Goal: Task Accomplishment & Management: Use online tool/utility

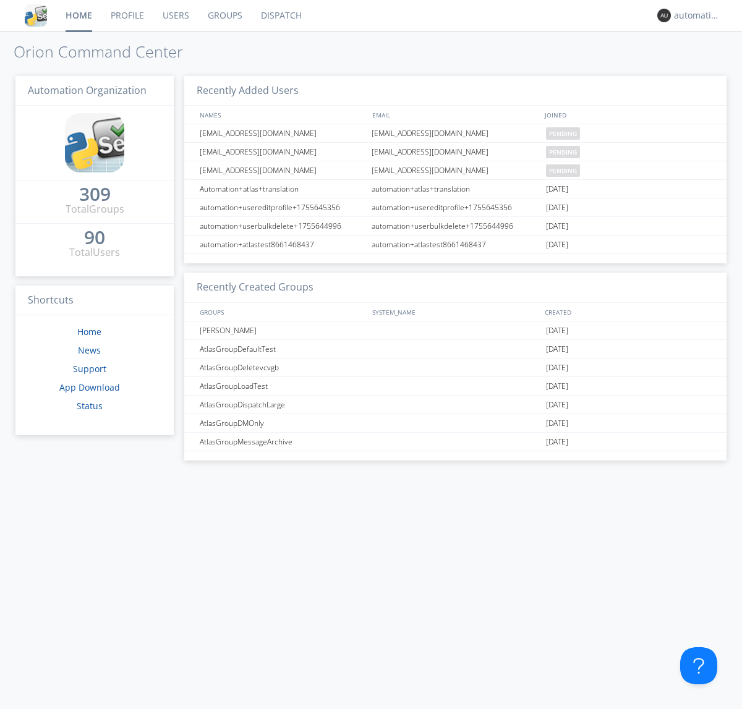
click at [280, 15] on link "Dispatch" at bounding box center [280, 15] width 59 height 31
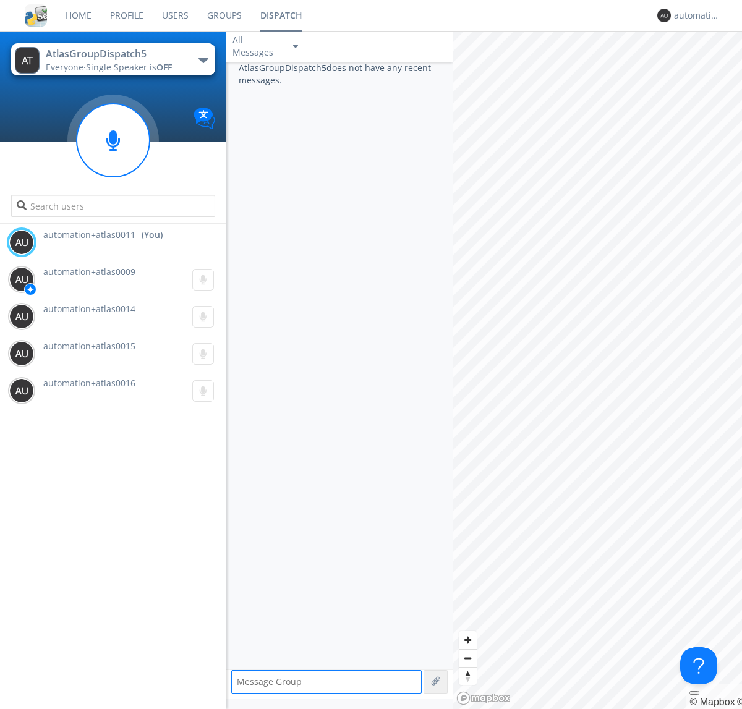
click at [203, 60] on div "button" at bounding box center [203, 60] width 10 height 5
click at [0, 0] on span "AtlasGroupDispatch6" at bounding box center [0, 0] width 0 height 0
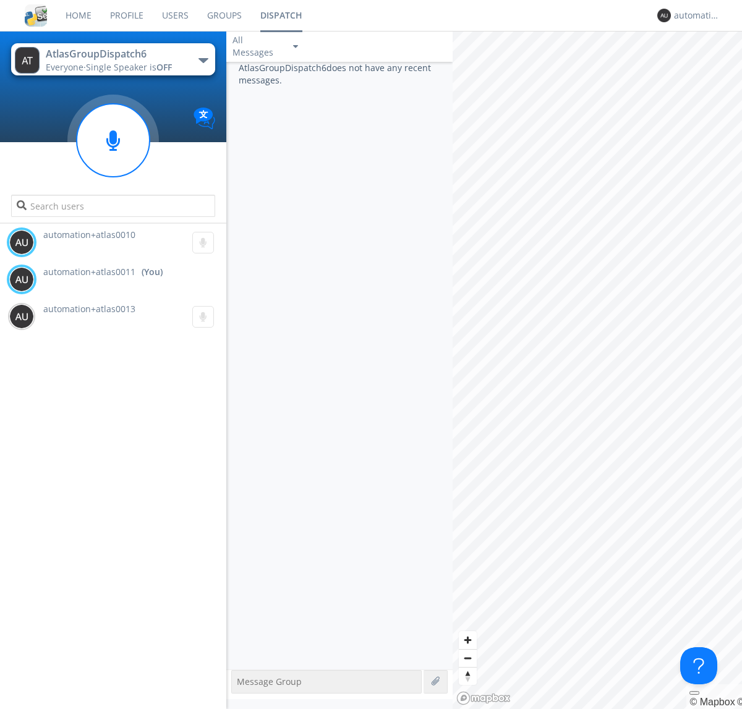
click at [203, 60] on div "button" at bounding box center [203, 60] width 10 height 5
click at [0, 0] on span "AtlasGroupDispatch5" at bounding box center [0, 0] width 0 height 0
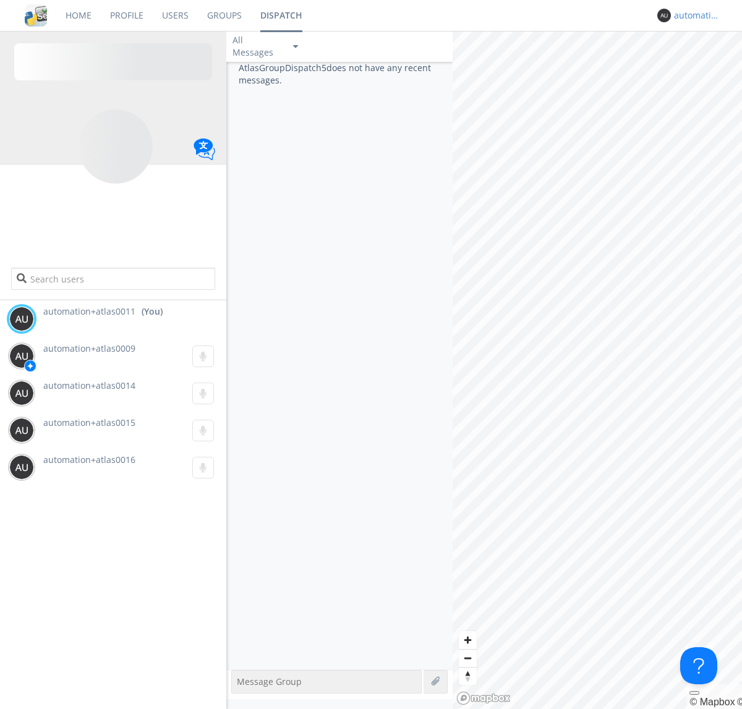
click at [693, 15] on div "automation+atlas0011" at bounding box center [697, 15] width 46 height 12
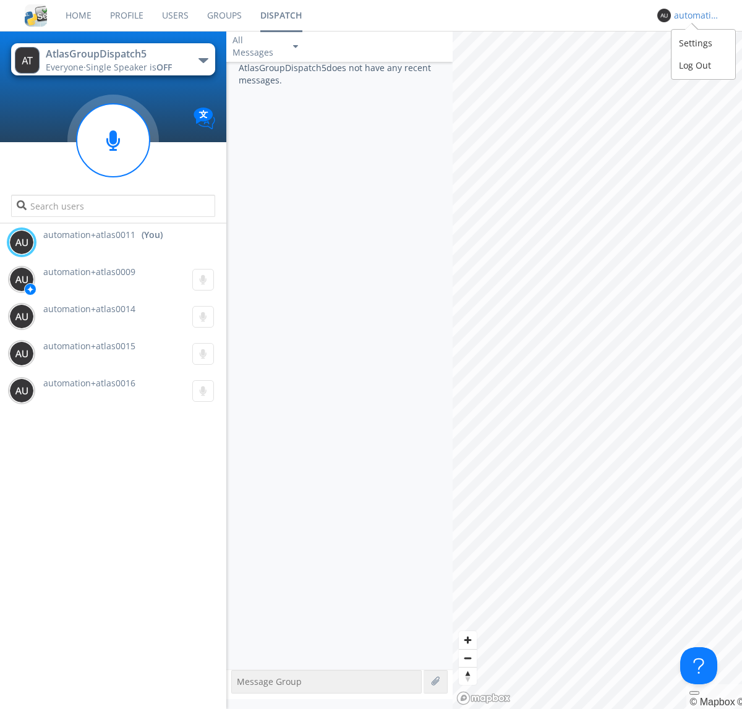
click at [703, 65] on div "Log Out" at bounding box center [703, 65] width 64 height 22
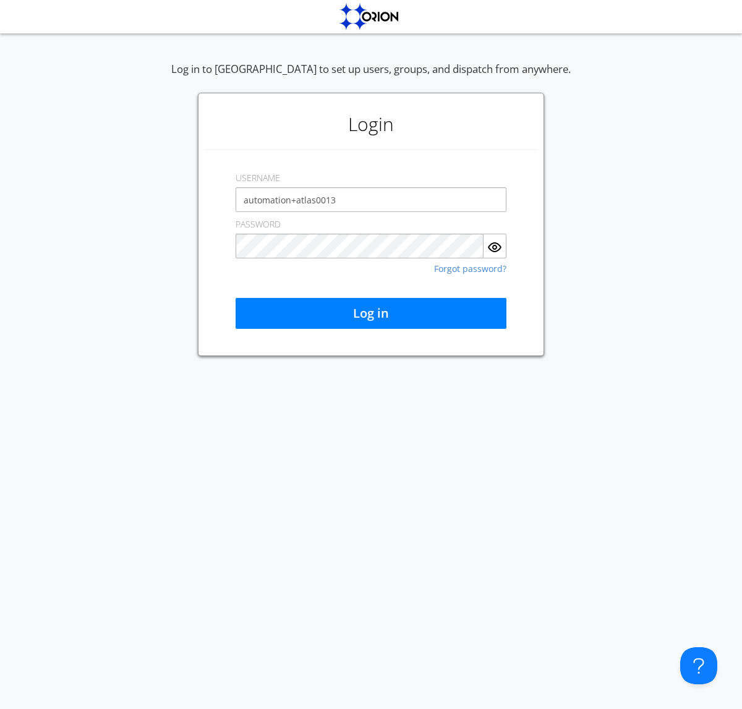
type input "automation+atlas0013"
click at [371, 313] on button "Log in" at bounding box center [370, 313] width 271 height 31
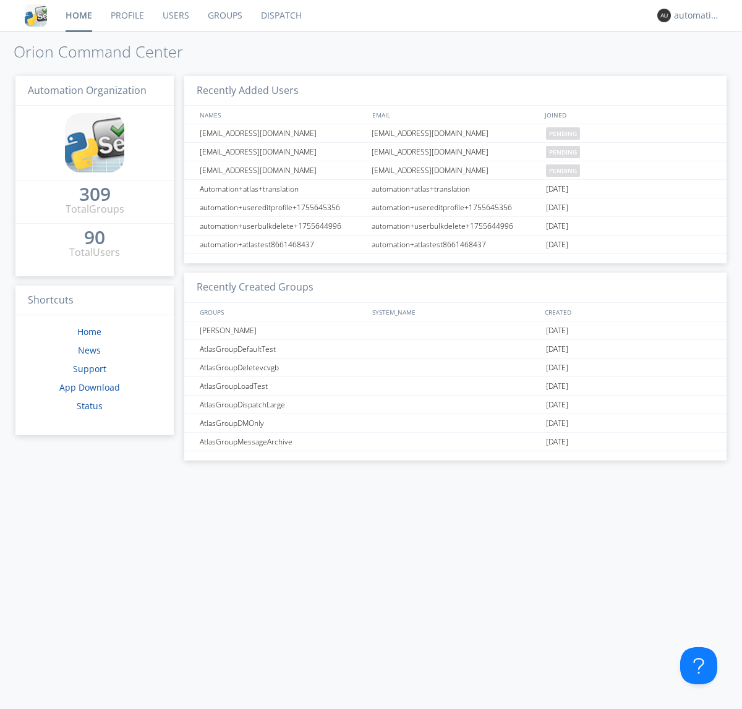
click at [280, 15] on link "Dispatch" at bounding box center [280, 15] width 59 height 31
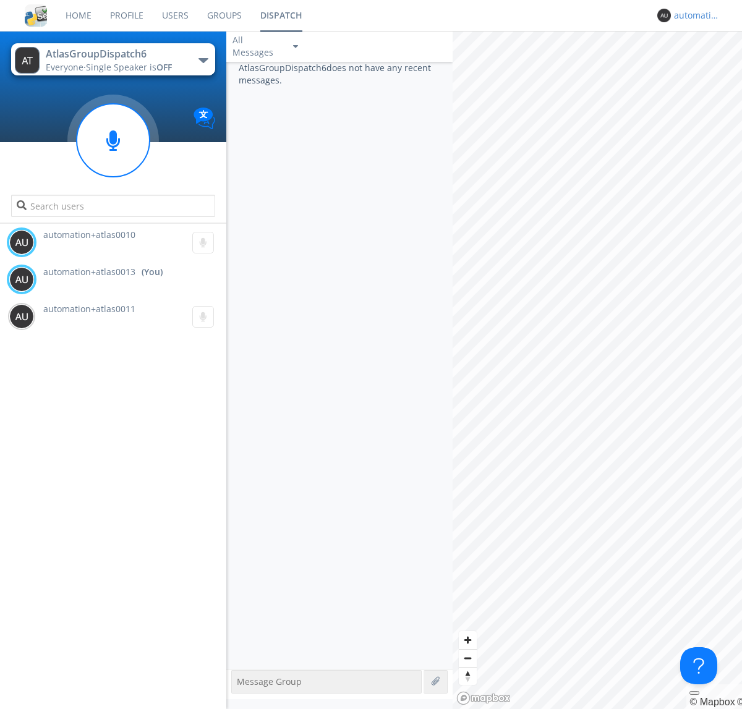
click at [693, 15] on div "automation+atlas0013" at bounding box center [697, 15] width 46 height 12
